Goal: Transaction & Acquisition: Purchase product/service

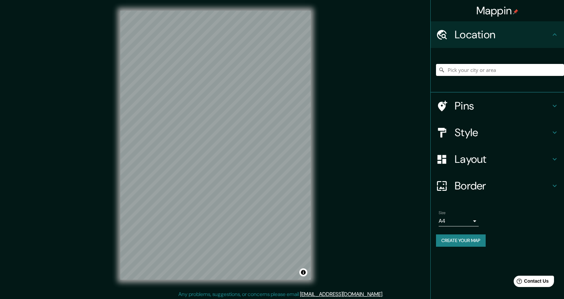
click at [496, 36] on h4 "Location" at bounding box center [503, 34] width 96 height 13
click at [489, 72] on input "Pick your city or area" at bounding box center [500, 70] width 128 height 12
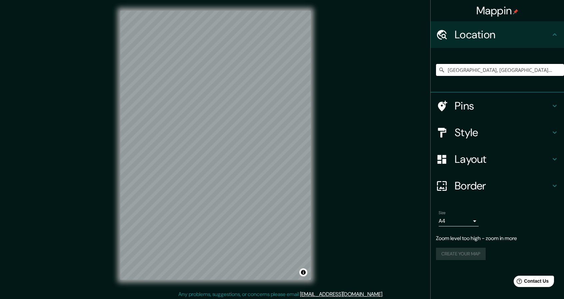
type input "[GEOGRAPHIC_DATA], [GEOGRAPHIC_DATA], [GEOGRAPHIC_DATA]"
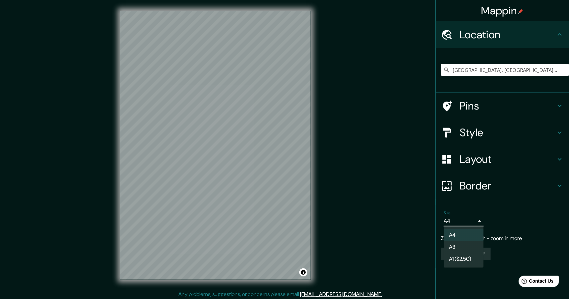
click at [476, 220] on body "Mappin Location [GEOGRAPHIC_DATA], [GEOGRAPHIC_DATA], [GEOGRAPHIC_DATA] [GEOGRA…" at bounding box center [284, 149] width 569 height 299
click at [467, 246] on li "A3" at bounding box center [464, 247] width 40 height 12
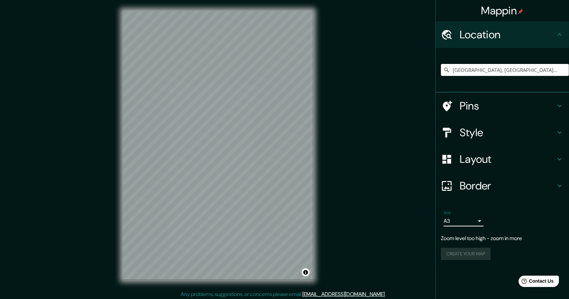
click at [469, 223] on body "Mappin Location [GEOGRAPHIC_DATA], [GEOGRAPHIC_DATA], [GEOGRAPHIC_DATA] [GEOGRA…" at bounding box center [284, 149] width 569 height 299
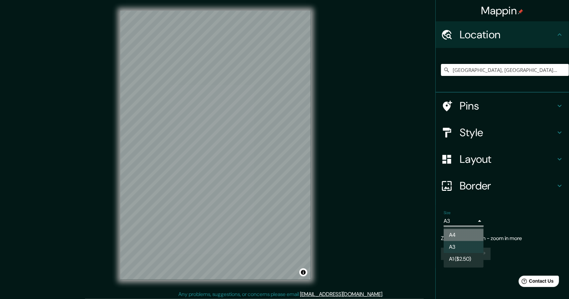
click at [456, 234] on li "A4" at bounding box center [464, 235] width 40 height 12
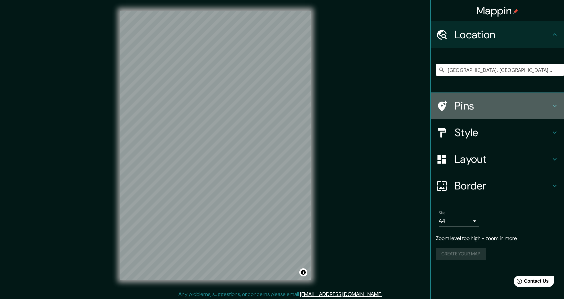
click at [472, 105] on h4 "Pins" at bounding box center [503, 105] width 96 height 13
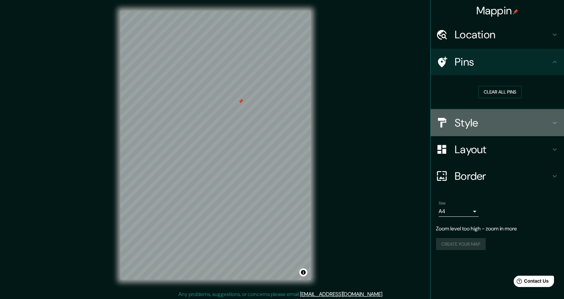
click at [469, 125] on h4 "Style" at bounding box center [503, 122] width 96 height 13
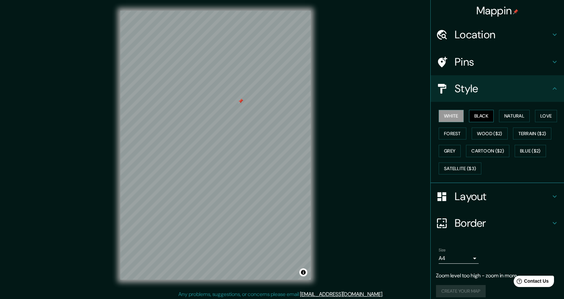
click at [474, 119] on button "Black" at bounding box center [481, 116] width 25 height 12
click at [501, 121] on button "Natural" at bounding box center [514, 116] width 31 height 12
click at [541, 118] on button "Love" at bounding box center [546, 116] width 22 height 12
click at [439, 136] on button "Forest" at bounding box center [453, 134] width 28 height 12
click at [472, 138] on button "Wood ($2)" at bounding box center [490, 134] width 36 height 12
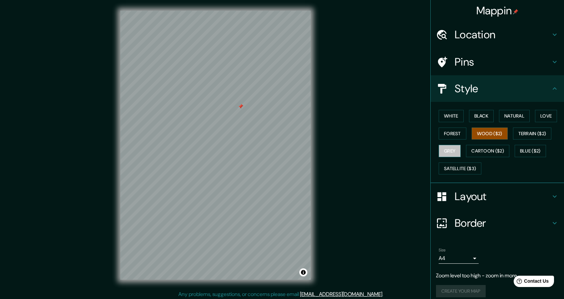
click at [443, 151] on button "Grey" at bounding box center [450, 151] width 22 height 12
click at [498, 146] on button "Cartoon ($2)" at bounding box center [487, 151] width 43 height 12
click at [450, 150] on button "Grey" at bounding box center [450, 151] width 22 height 12
click at [445, 135] on button "Forest" at bounding box center [453, 134] width 28 height 12
click at [479, 115] on button "Black" at bounding box center [481, 116] width 25 height 12
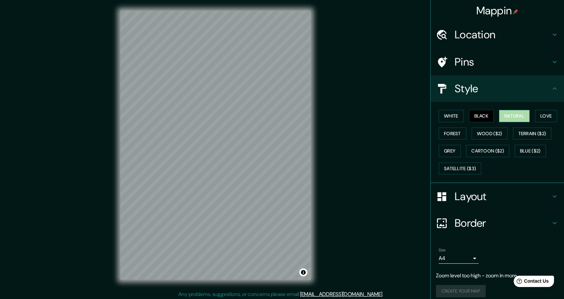
click at [503, 117] on button "Natural" at bounding box center [514, 116] width 31 height 12
click at [535, 122] on button "Love" at bounding box center [546, 116] width 22 height 12
click at [449, 118] on button "White" at bounding box center [451, 116] width 25 height 12
drag, startPoint x: 213, startPoint y: 163, endPoint x: 193, endPoint y: 172, distance: 21.9
click at [193, 172] on div at bounding box center [192, 172] width 5 height 5
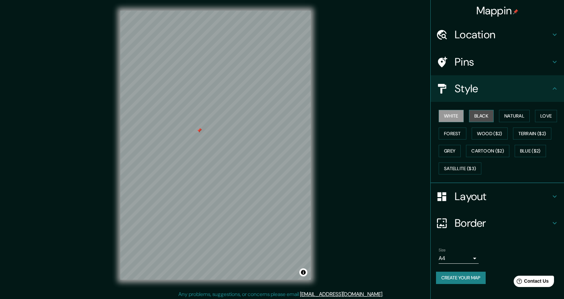
click at [477, 119] on button "Black" at bounding box center [481, 116] width 25 height 12
click at [510, 117] on button "Natural" at bounding box center [514, 116] width 31 height 12
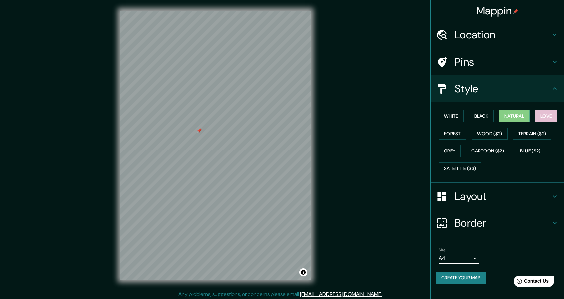
click at [551, 112] on button "Love" at bounding box center [546, 116] width 22 height 12
click at [460, 130] on button "Forest" at bounding box center [453, 134] width 28 height 12
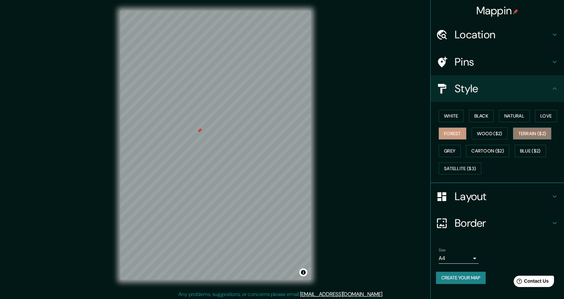
click at [527, 131] on button "Terrain ($2)" at bounding box center [532, 134] width 39 height 12
click at [499, 132] on button "Wood ($2)" at bounding box center [490, 134] width 36 height 12
click at [448, 133] on button "Forest" at bounding box center [453, 134] width 28 height 12
click at [451, 151] on button "Grey" at bounding box center [450, 151] width 22 height 12
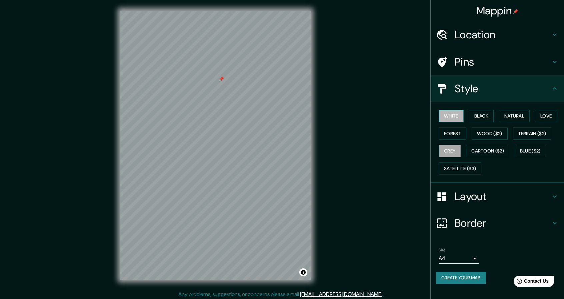
click at [451, 118] on button "White" at bounding box center [451, 116] width 25 height 12
click at [507, 116] on button "Natural" at bounding box center [514, 116] width 31 height 12
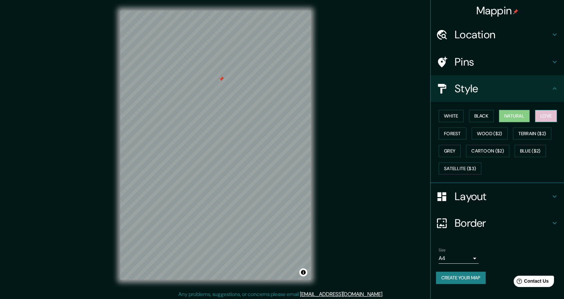
click at [545, 114] on button "Love" at bounding box center [546, 116] width 22 height 12
click at [531, 147] on button "Blue ($2)" at bounding box center [530, 151] width 31 height 12
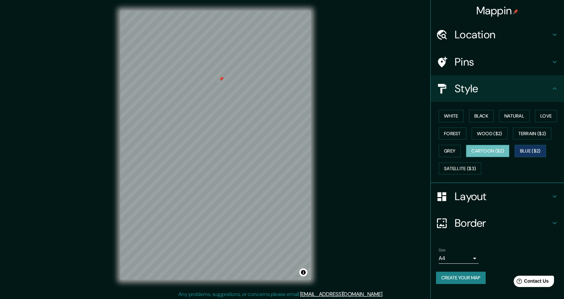
drag, startPoint x: 515, startPoint y: 146, endPoint x: 490, endPoint y: 148, distance: 25.0
click at [490, 148] on div "White Black Natural Love Forest Wood ($2) Terrain ($2) Grey Cartoon ($2) Blue (…" at bounding box center [500, 142] width 128 height 70
click at [490, 148] on button "Cartoon ($2)" at bounding box center [487, 151] width 43 height 12
click at [462, 169] on button "Satellite ($3)" at bounding box center [460, 169] width 43 height 12
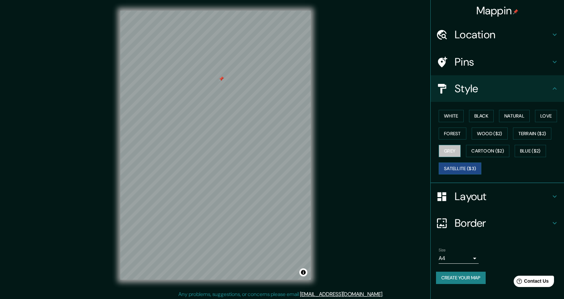
click at [453, 156] on button "Grey" at bounding box center [450, 151] width 22 height 12
click at [464, 168] on button "Satellite ($3)" at bounding box center [460, 169] width 43 height 12
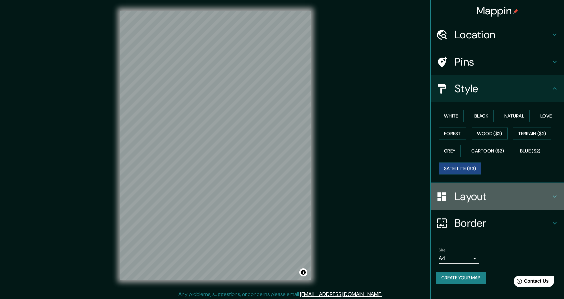
click at [471, 206] on div "Layout" at bounding box center [497, 196] width 133 height 27
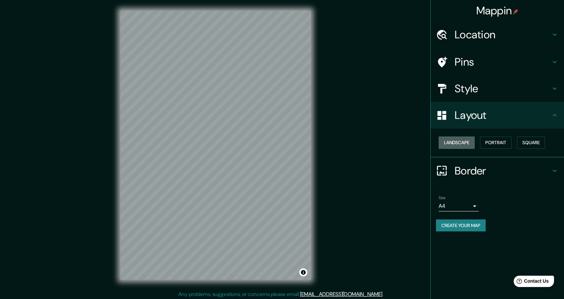
click at [456, 144] on button "Landscape" at bounding box center [457, 143] width 36 height 12
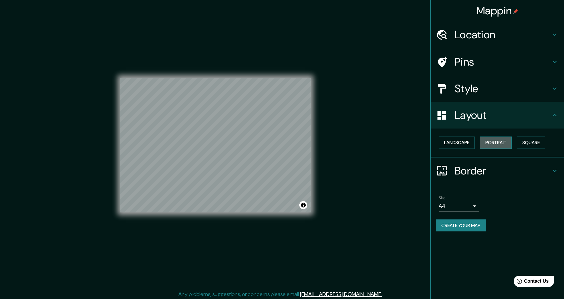
click at [491, 140] on button "Portrait" at bounding box center [496, 143] width 32 height 12
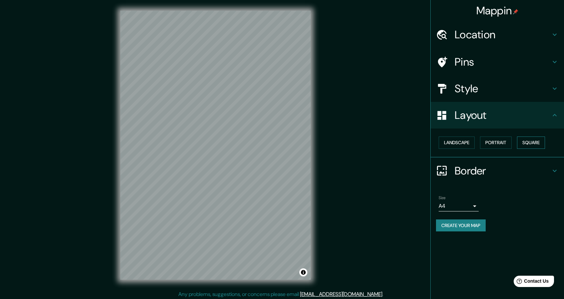
click at [540, 138] on button "Square" at bounding box center [531, 143] width 28 height 12
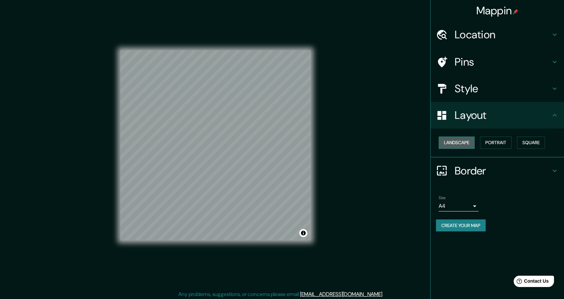
click at [459, 146] on button "Landscape" at bounding box center [457, 143] width 36 height 12
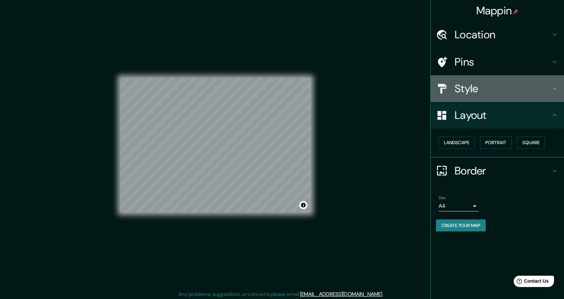
click at [475, 94] on h4 "Style" at bounding box center [503, 88] width 96 height 13
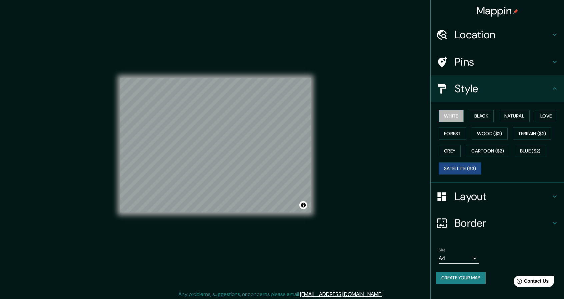
click at [456, 118] on button "White" at bounding box center [451, 116] width 25 height 12
click at [488, 128] on button "Wood ($2)" at bounding box center [490, 134] width 36 height 12
click at [214, 279] on div "© Mapbox © OpenStreetMap Improve this map" at bounding box center [215, 145] width 190 height 269
